Goal: Check status: Check status

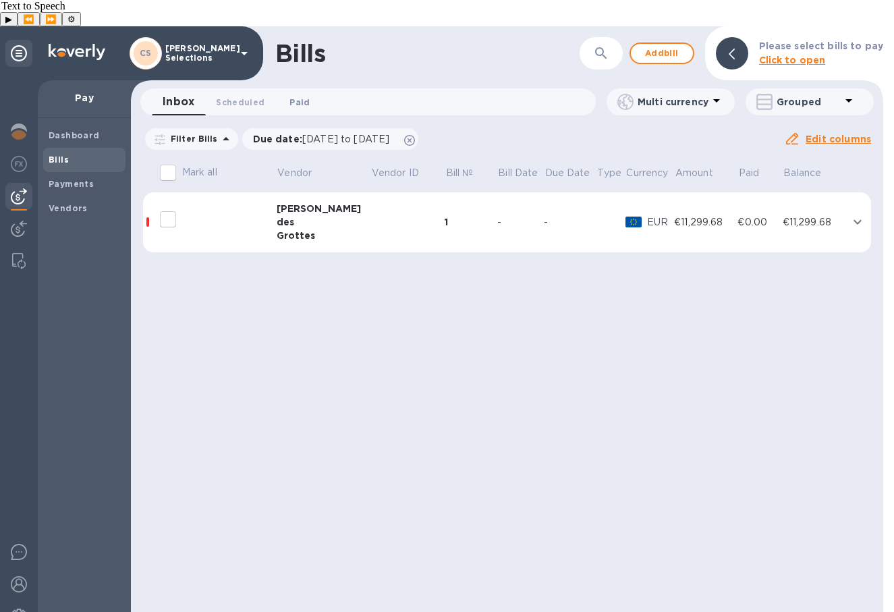
click at [308, 95] on span "Paid 0" at bounding box center [299, 102] width 27 height 14
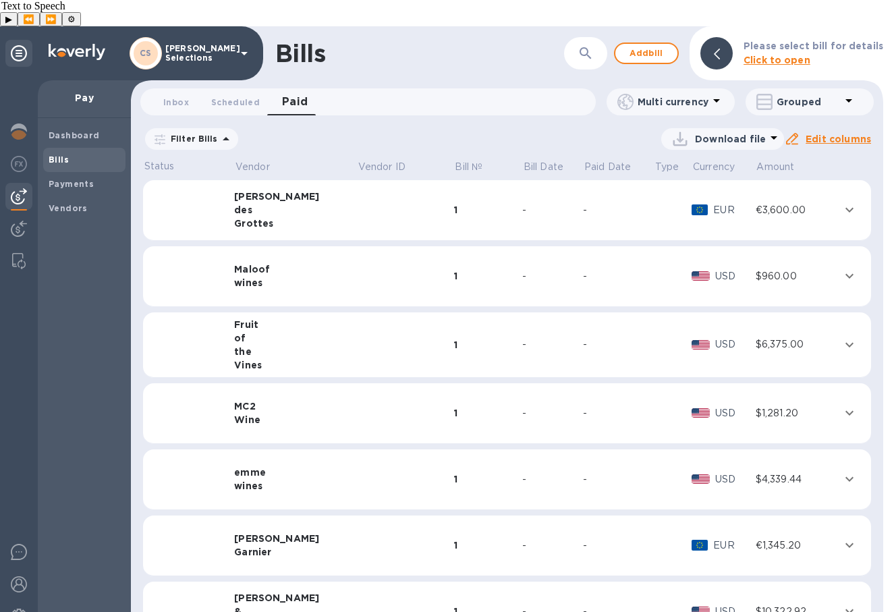
click at [0, 0] on icon at bounding box center [0, 0] width 0 height 0
click at [219, 131] on icon at bounding box center [226, 139] width 16 height 16
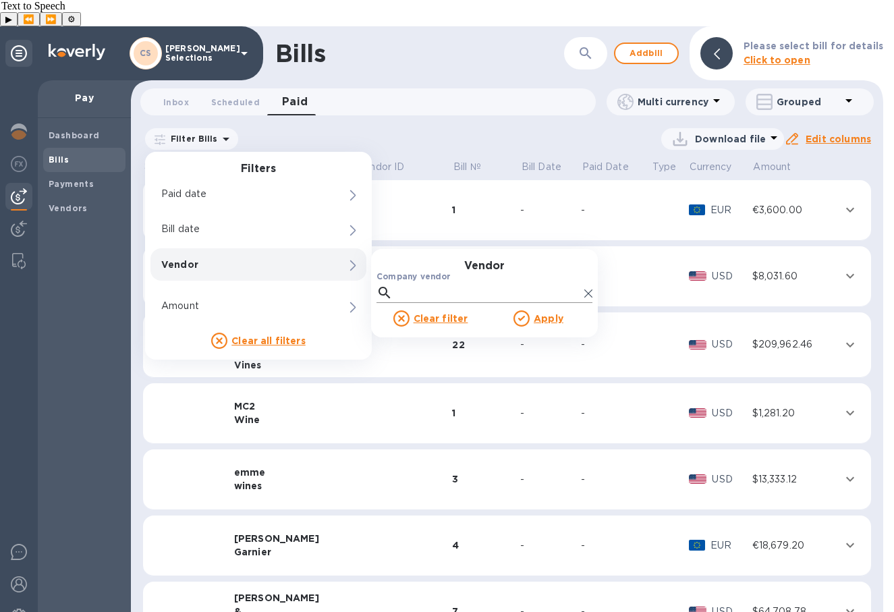
click at [443, 283] on input "Company vendor" at bounding box center [488, 293] width 181 height 20
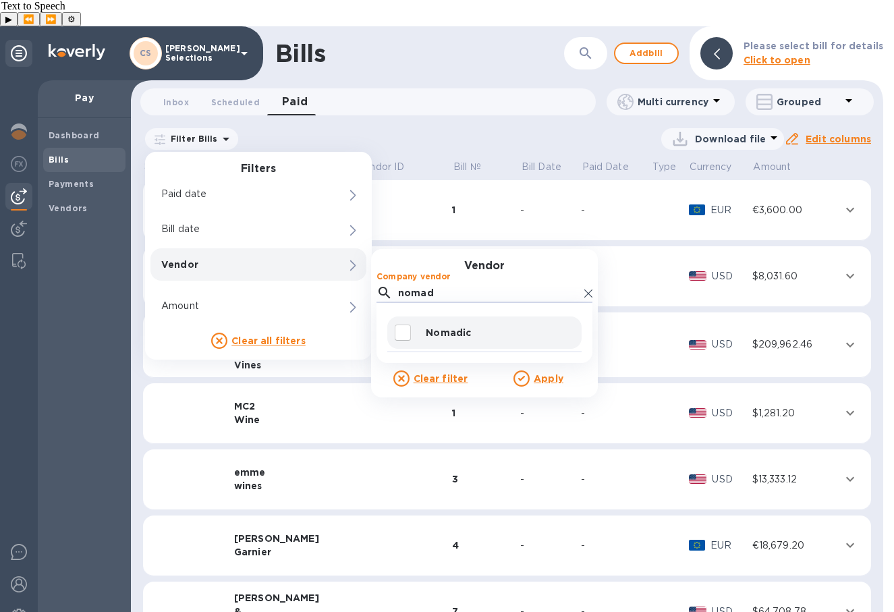
type input "nomad"
click at [410, 319] on input "decorative checkbox" at bounding box center [403, 333] width 28 height 28
checkbox input "true"
click at [541, 373] on u "Apply" at bounding box center [549, 378] width 30 height 11
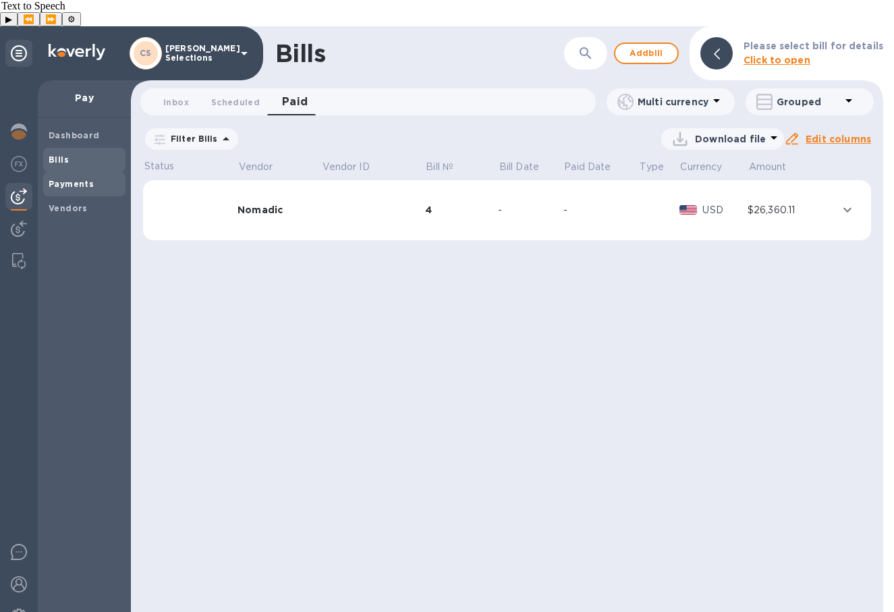
click at [86, 177] on span "Payments" at bounding box center [71, 183] width 45 height 13
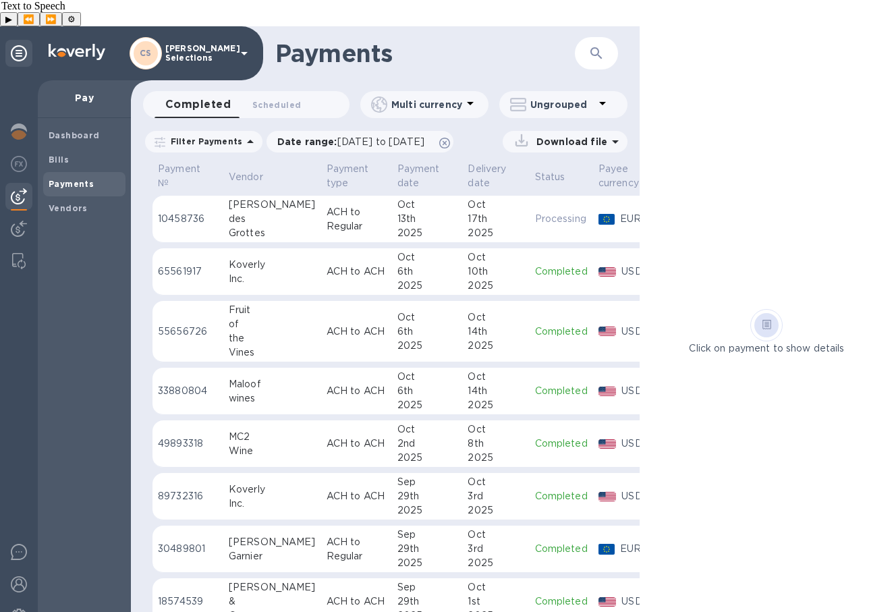
click at [248, 134] on icon at bounding box center [250, 142] width 16 height 16
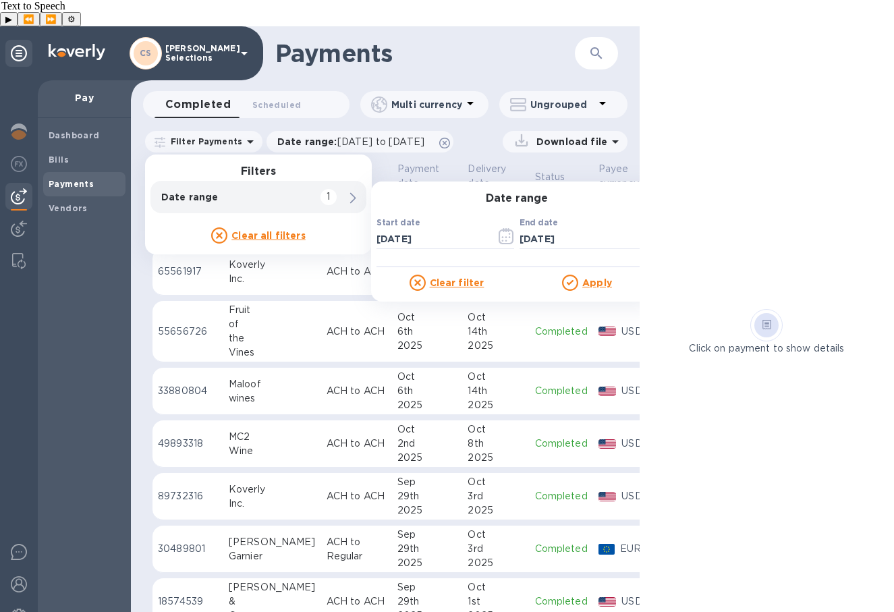
click at [449, 277] on u "Clear filter" at bounding box center [457, 282] width 55 height 11
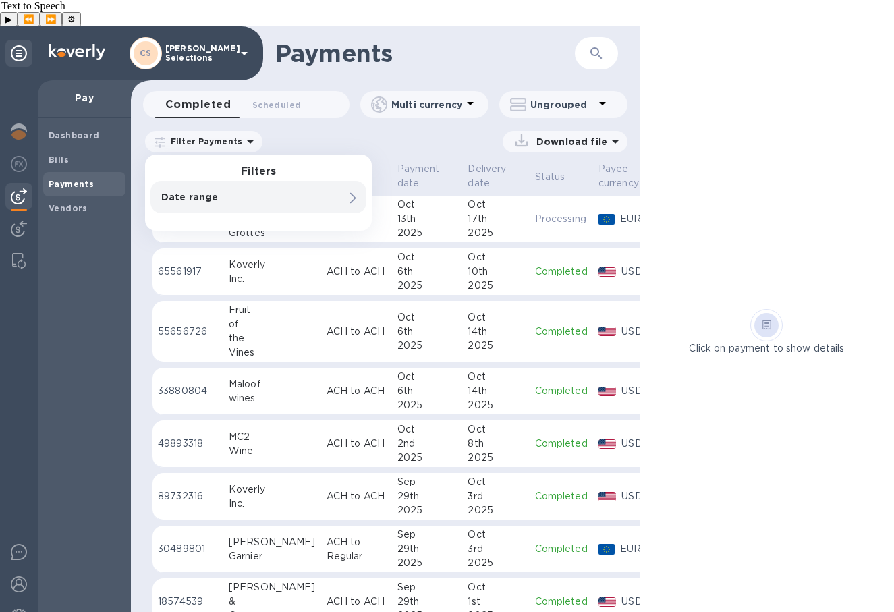
click at [366, 131] on div "Download file" at bounding box center [449, 142] width 358 height 22
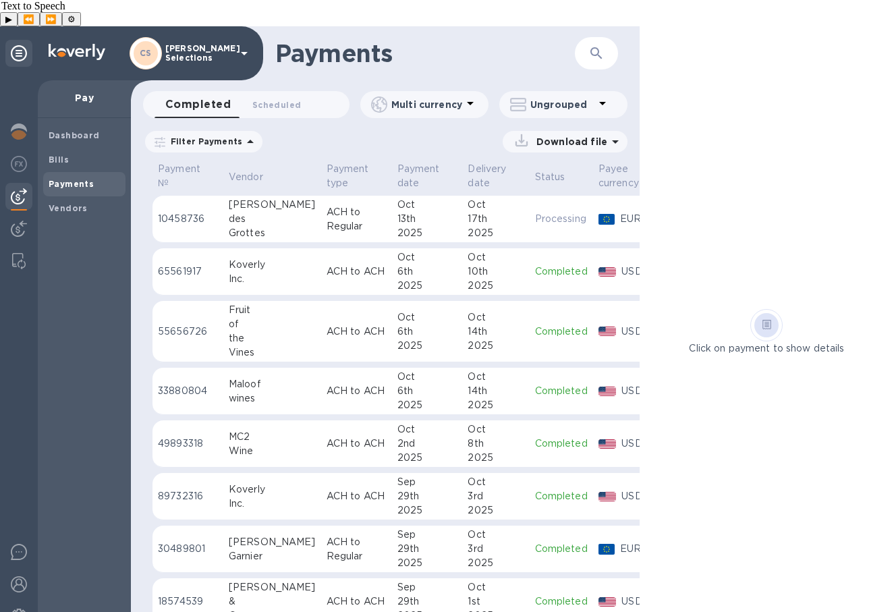
click at [217, 136] on p "Filter Payments" at bounding box center [203, 141] width 77 height 11
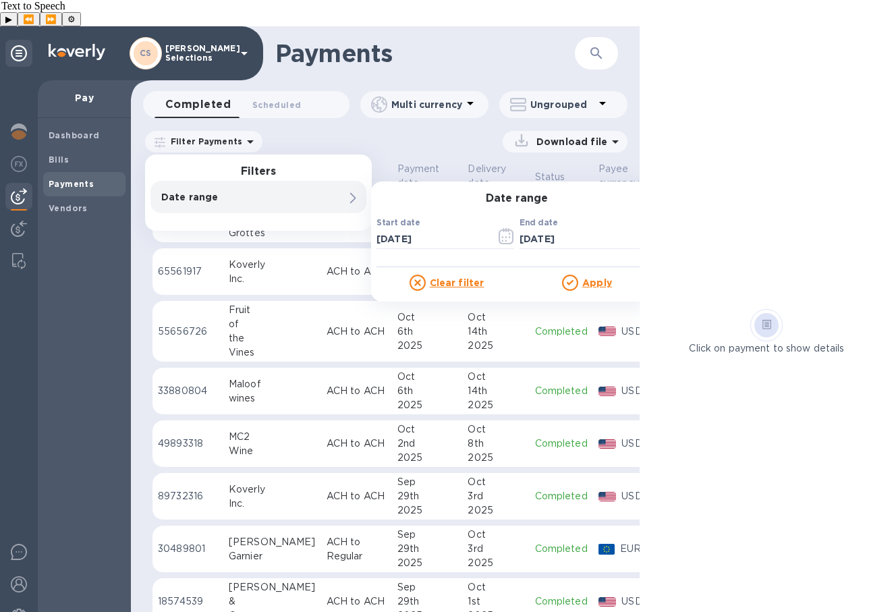
click at [285, 131] on div "Download file" at bounding box center [449, 142] width 358 height 22
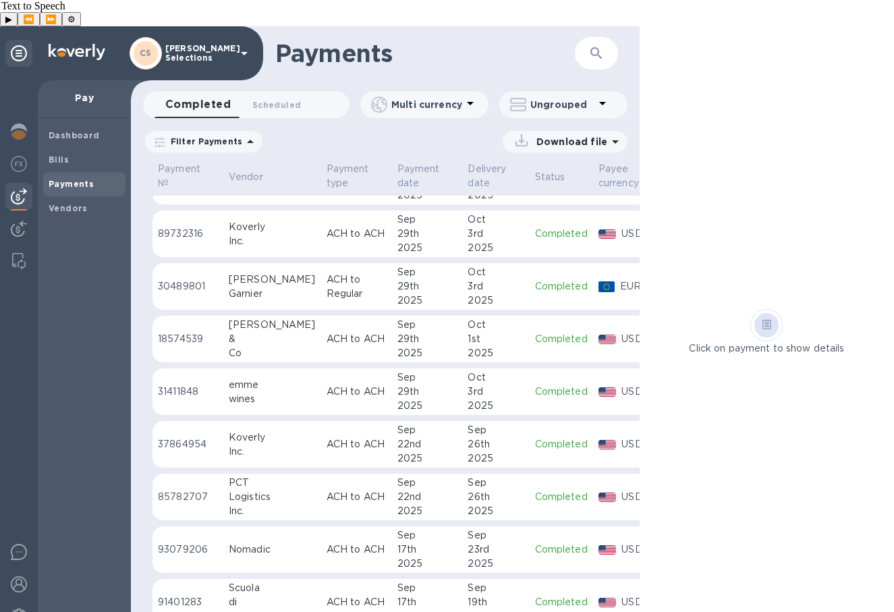
scroll to position [387, 0]
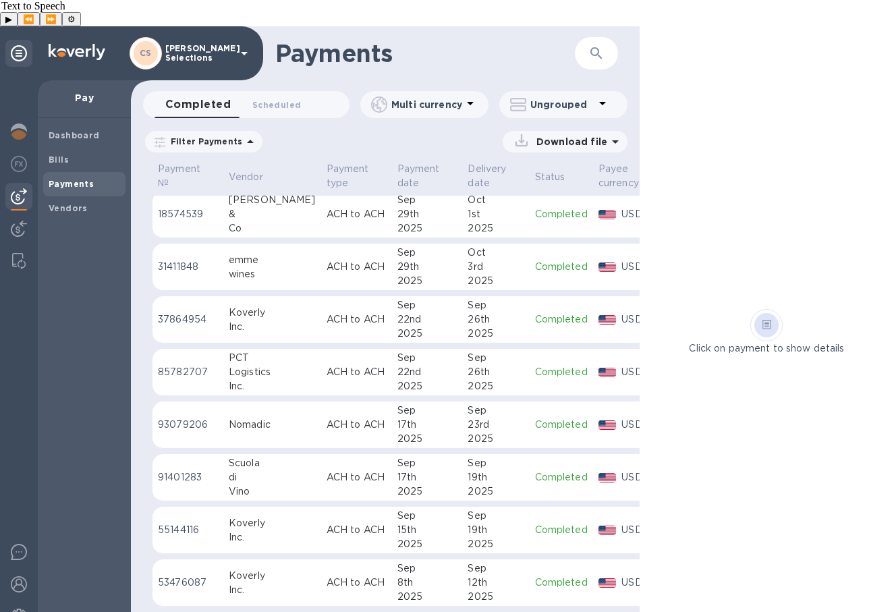
click at [252, 408] on td "Nomadic" at bounding box center [272, 425] width 98 height 47
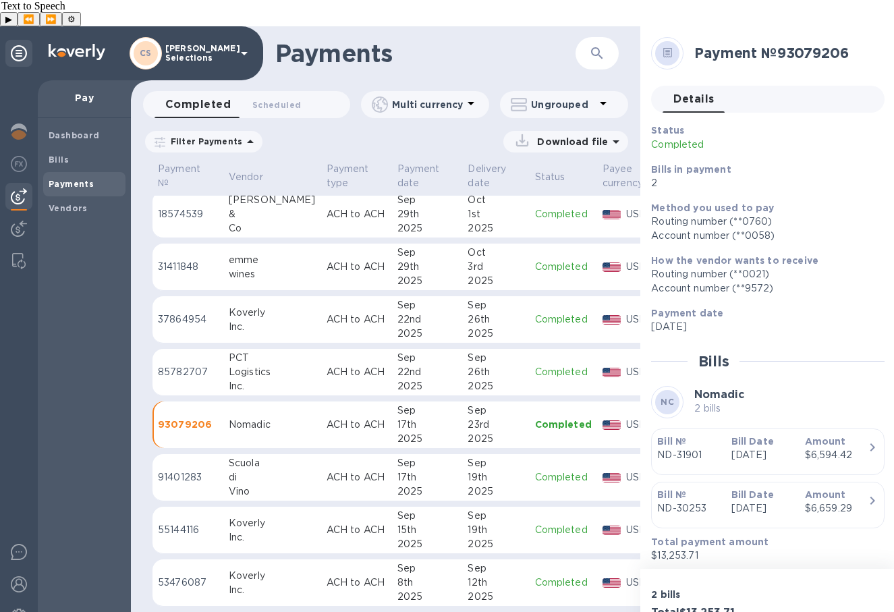
scroll to position [33, 0]
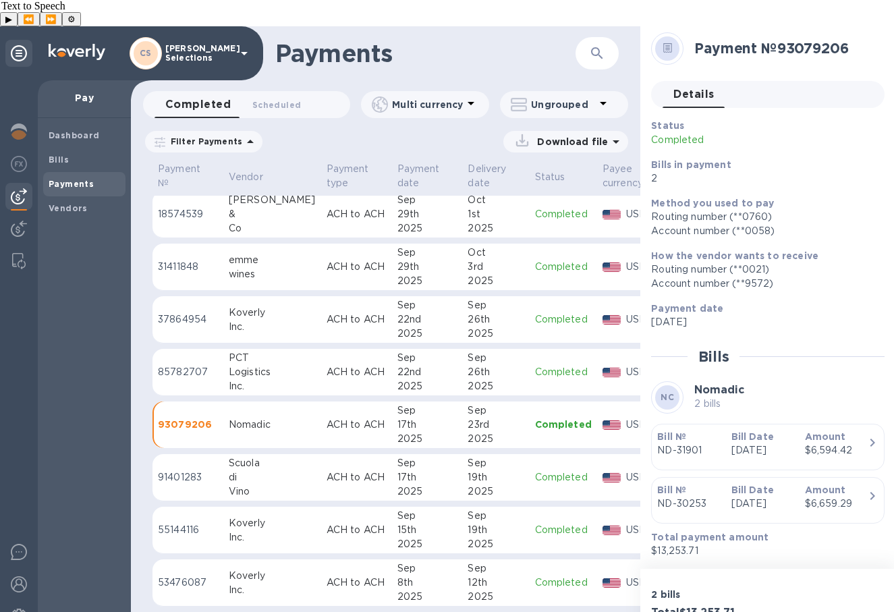
click at [321, 402] on td "ACH to ACH" at bounding box center [356, 425] width 71 height 47
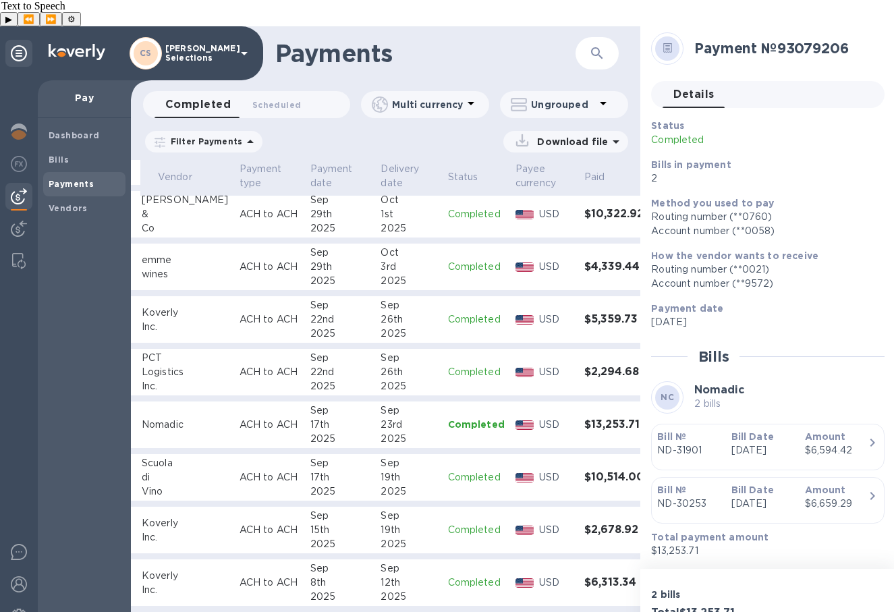
click at [584, 418] on h3 "$13,253.71" at bounding box center [614, 424] width 61 height 13
drag, startPoint x: 349, startPoint y: 143, endPoint x: 309, endPoint y: 135, distance: 40.6
click at [381, 162] on p "Delivery date" at bounding box center [400, 176] width 38 height 28
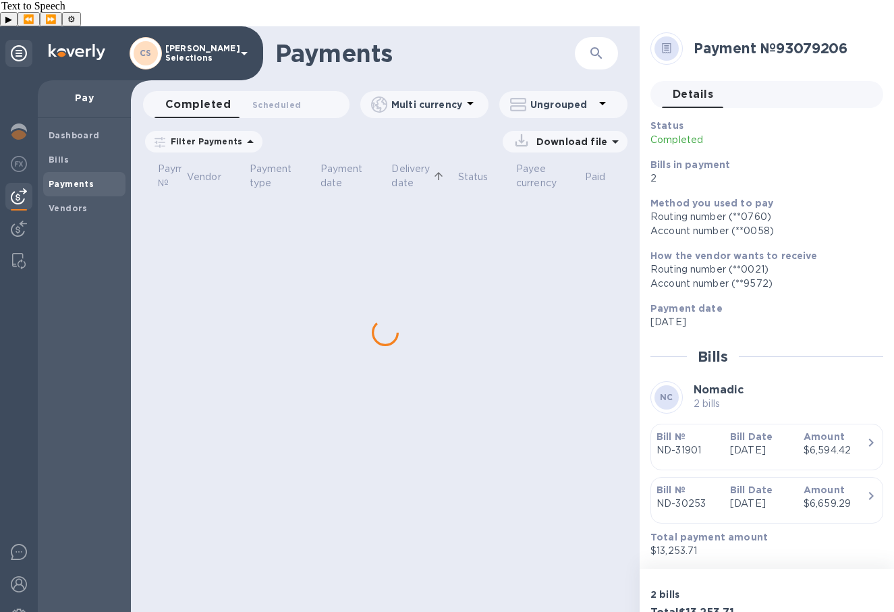
scroll to position [0, 42]
